Goal: Use online tool/utility: Utilize a website feature to perform a specific function

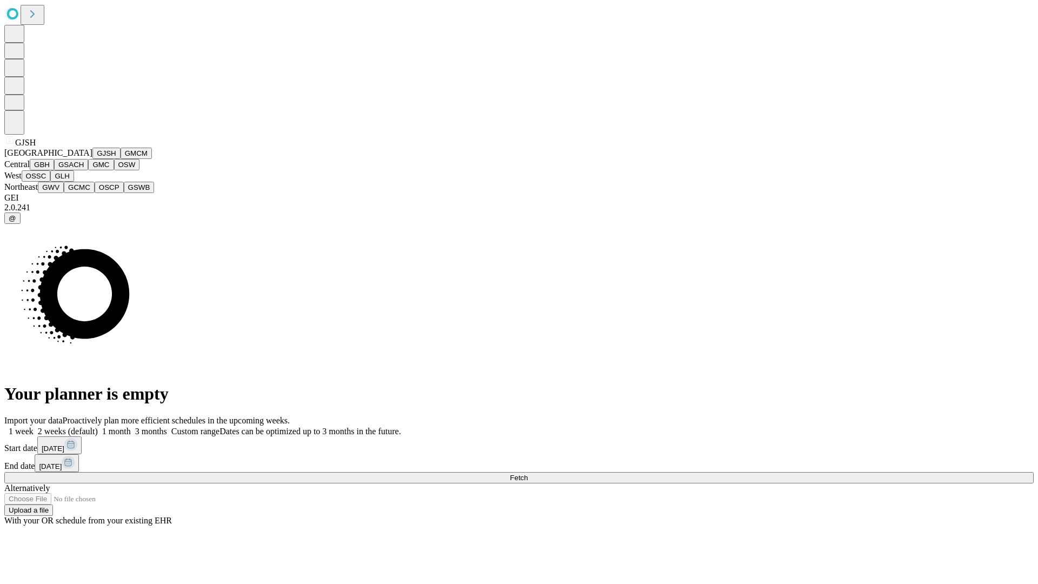
click at [92, 159] on button "GJSH" at bounding box center [106, 153] width 28 height 11
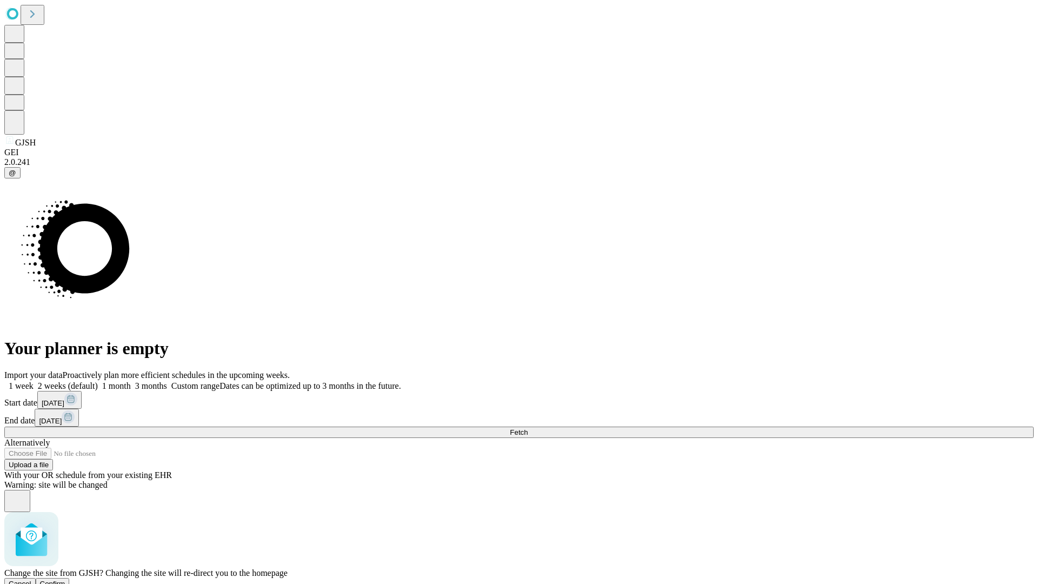
click at [65, 579] on span "Confirm" at bounding box center [52, 583] width 25 height 8
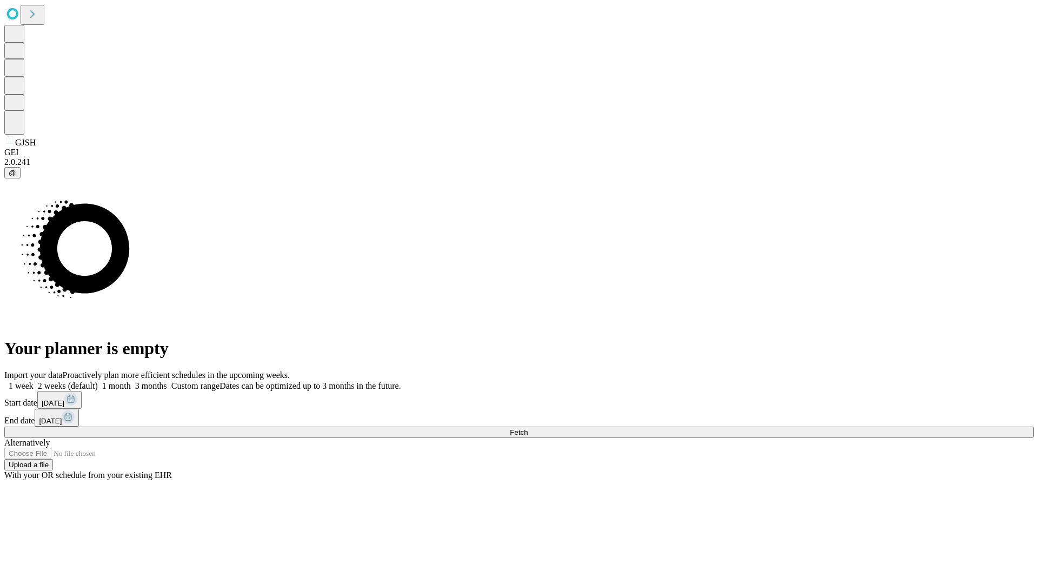
click at [98, 381] on label "2 weeks (default)" at bounding box center [66, 385] width 64 height 9
click at [527, 428] on span "Fetch" at bounding box center [519, 432] width 18 height 8
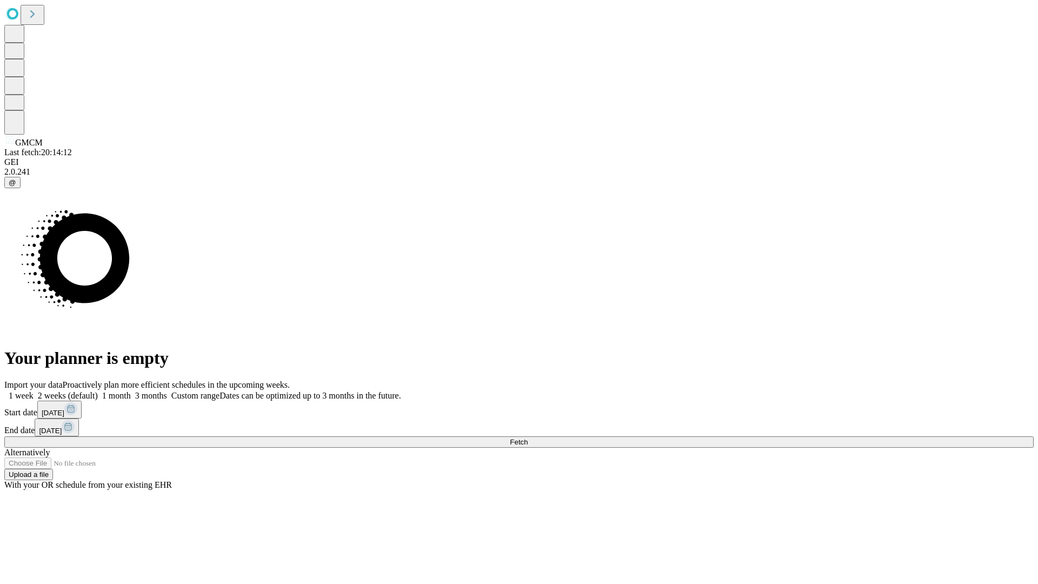
click at [98, 391] on label "2 weeks (default)" at bounding box center [66, 395] width 64 height 9
click at [527, 438] on span "Fetch" at bounding box center [519, 442] width 18 height 8
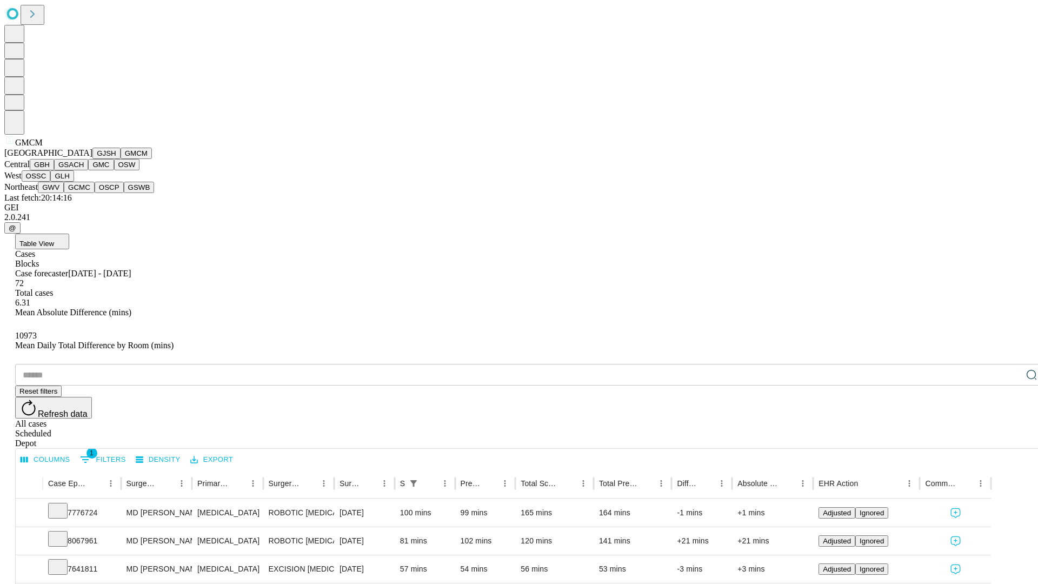
click at [54, 170] on button "GBH" at bounding box center [42, 164] width 24 height 11
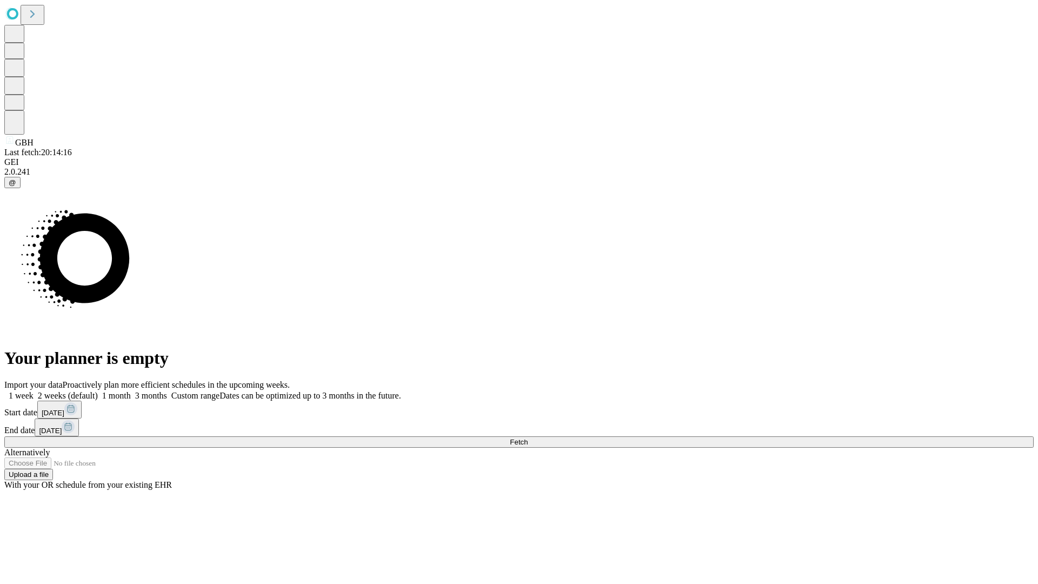
click at [527, 438] on span "Fetch" at bounding box center [519, 442] width 18 height 8
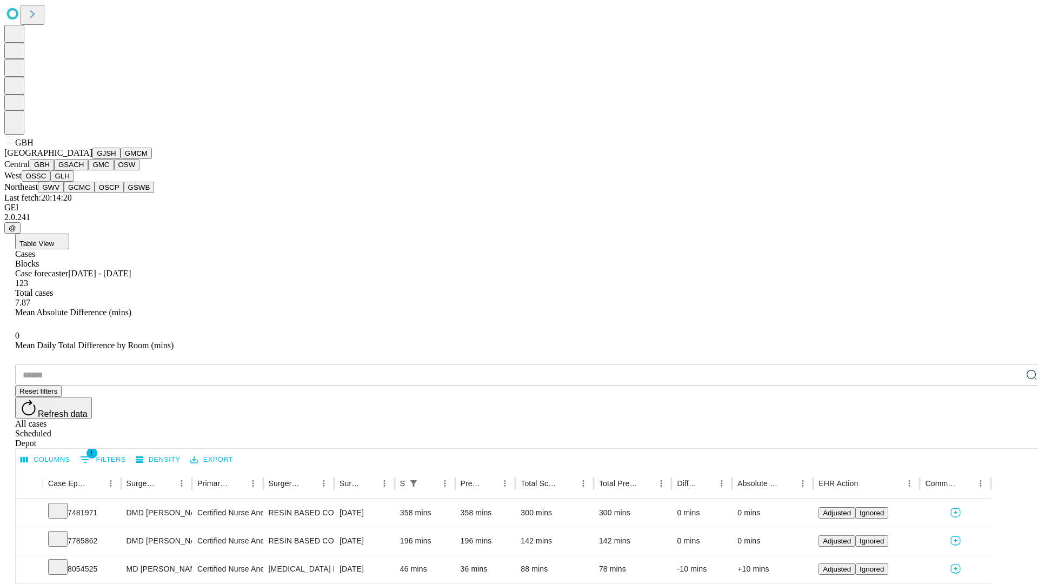
click at [84, 170] on button "GSACH" at bounding box center [71, 164] width 34 height 11
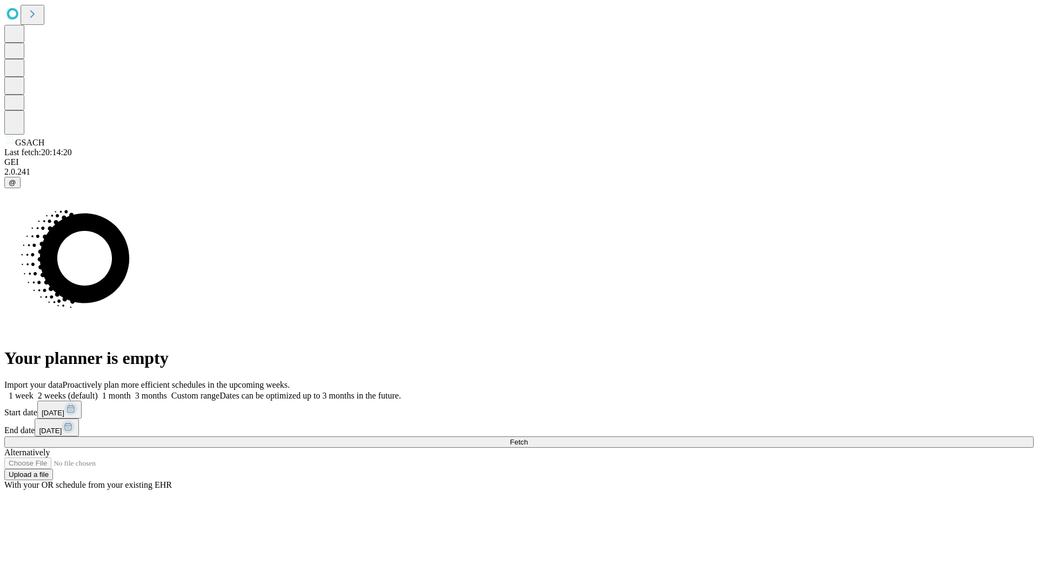
click at [98, 391] on label "2 weeks (default)" at bounding box center [66, 395] width 64 height 9
click at [527, 438] on span "Fetch" at bounding box center [519, 442] width 18 height 8
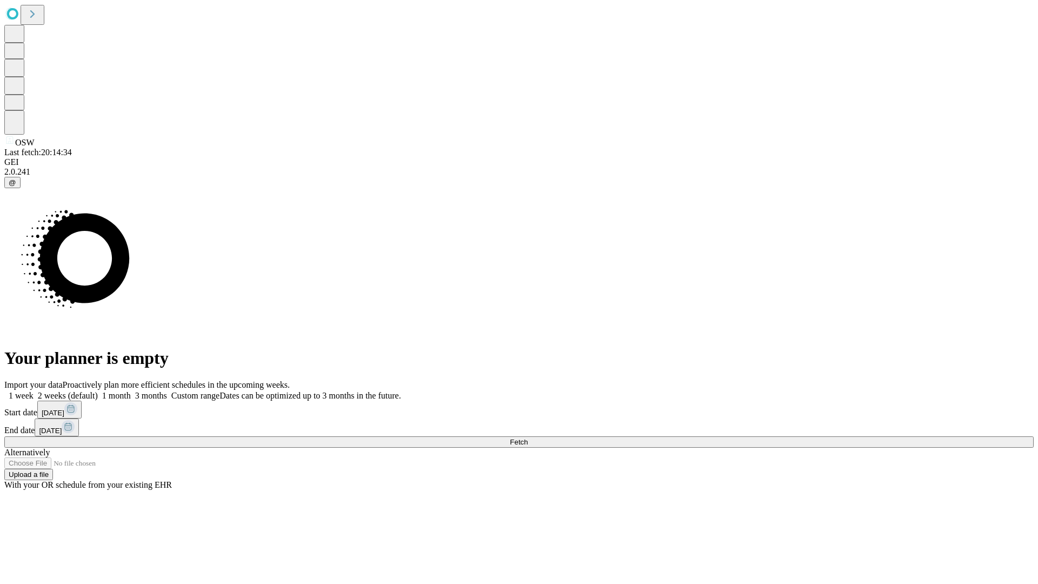
click at [98, 391] on label "2 weeks (default)" at bounding box center [66, 395] width 64 height 9
click at [527, 438] on span "Fetch" at bounding box center [519, 442] width 18 height 8
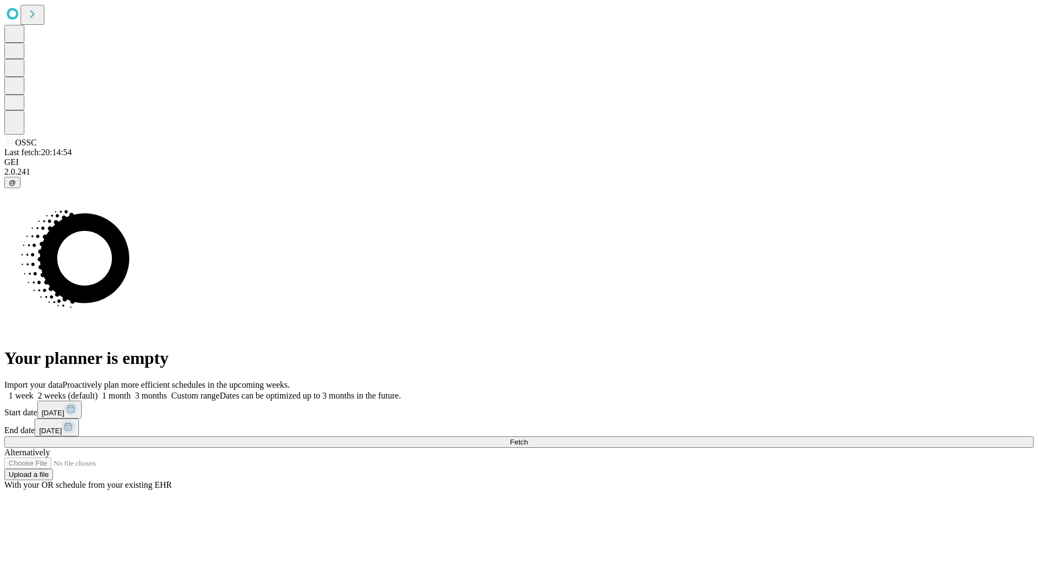
click at [98, 391] on label "2 weeks (default)" at bounding box center [66, 395] width 64 height 9
click at [527, 438] on span "Fetch" at bounding box center [519, 442] width 18 height 8
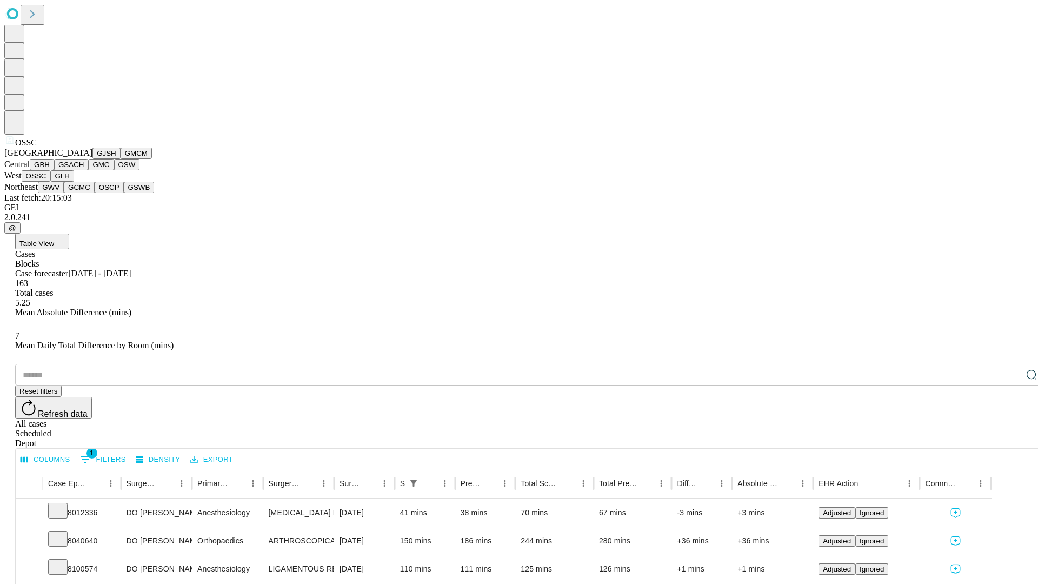
click at [74, 182] on button "GLH" at bounding box center [61, 175] width 23 height 11
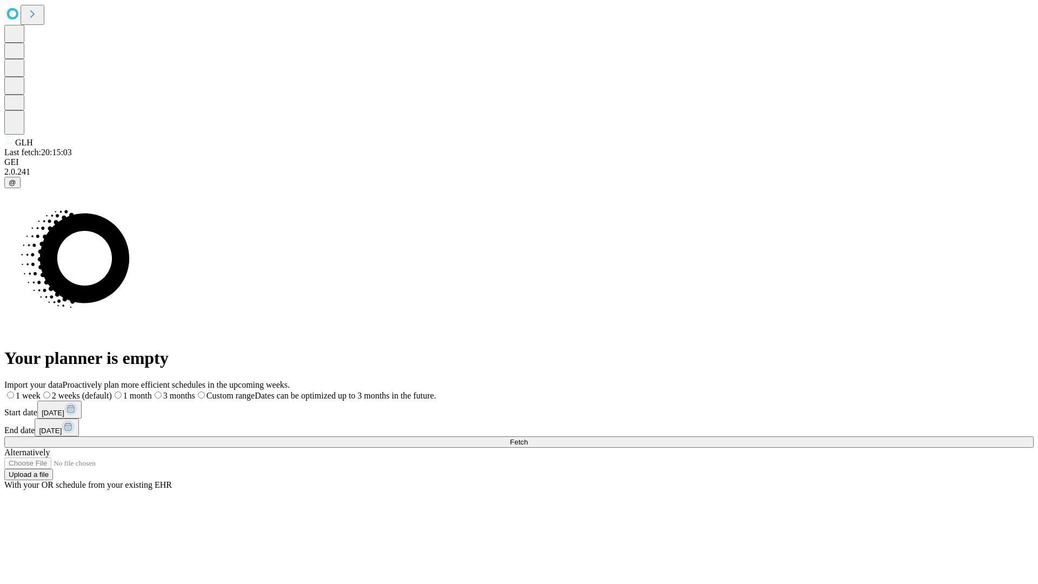
click at [112, 391] on label "2 weeks (default)" at bounding box center [76, 395] width 71 height 9
click at [527, 438] on span "Fetch" at bounding box center [519, 442] width 18 height 8
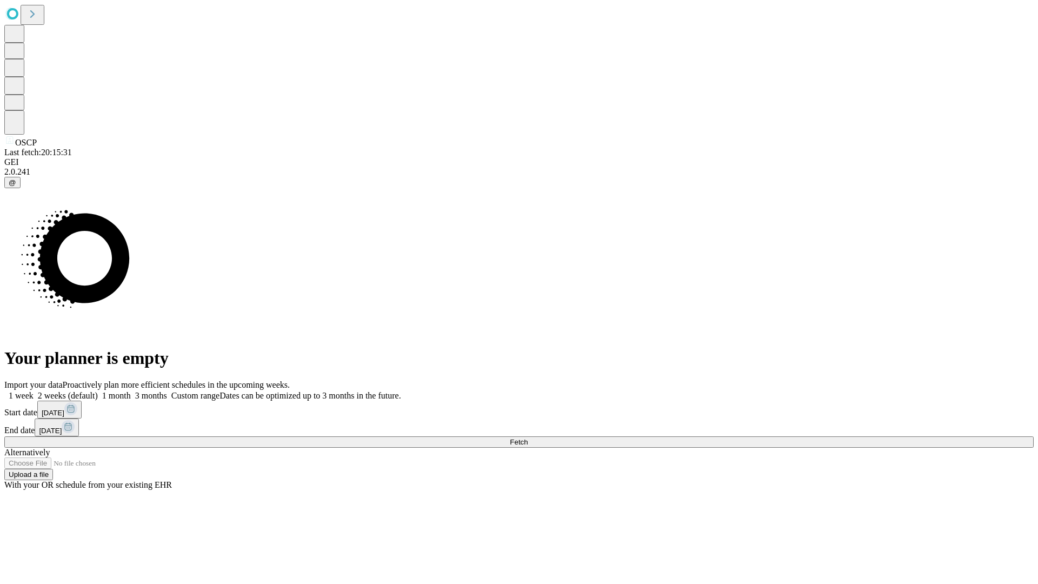
click at [98, 391] on label "2 weeks (default)" at bounding box center [66, 395] width 64 height 9
click at [527, 438] on span "Fetch" at bounding box center [519, 442] width 18 height 8
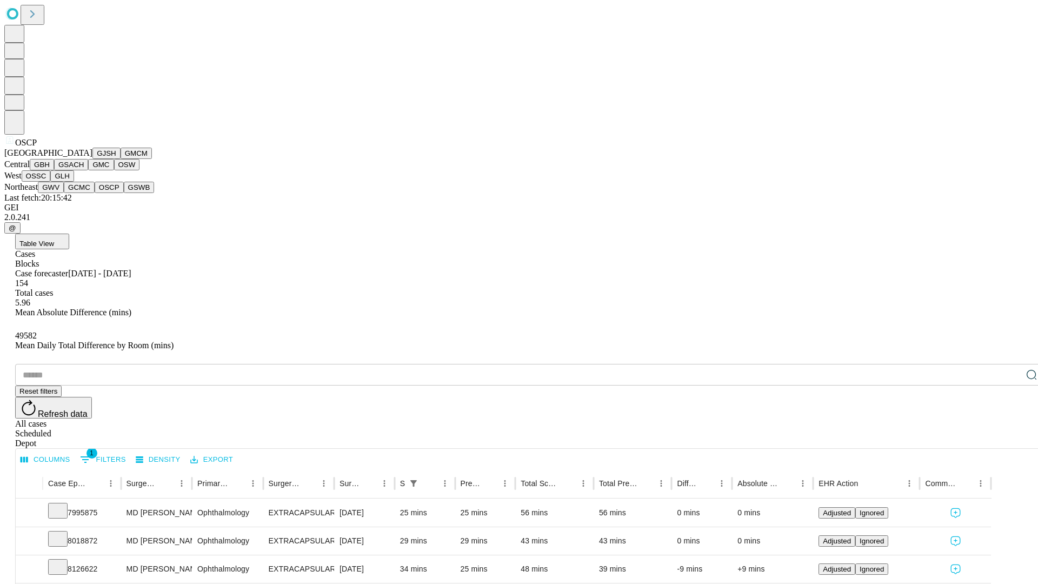
click at [124, 193] on button "GSWB" at bounding box center [139, 187] width 31 height 11
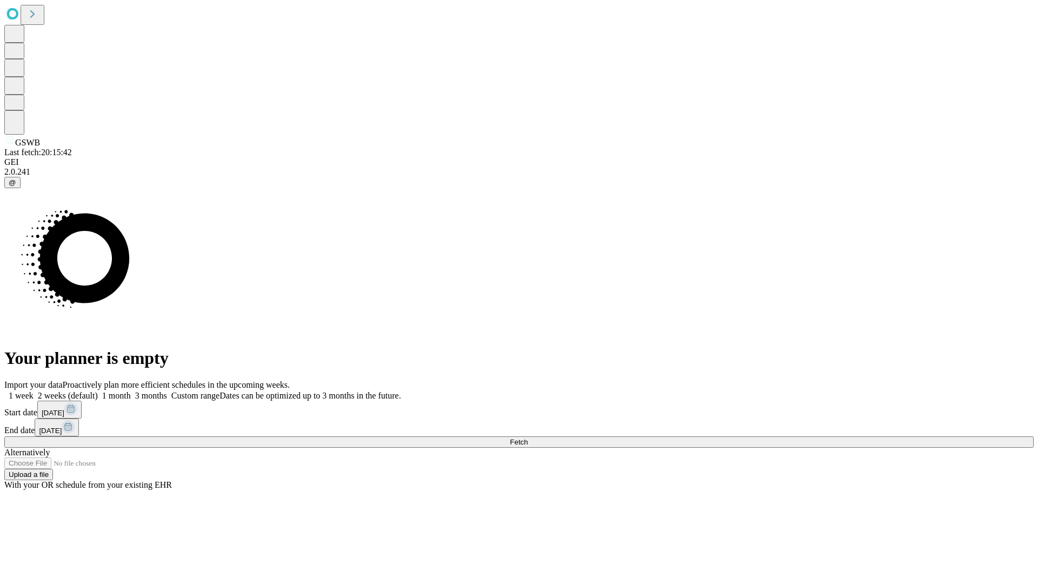
click at [98, 391] on label "2 weeks (default)" at bounding box center [66, 395] width 64 height 9
click at [527, 438] on span "Fetch" at bounding box center [519, 442] width 18 height 8
